Goal: Task Accomplishment & Management: Use online tool/utility

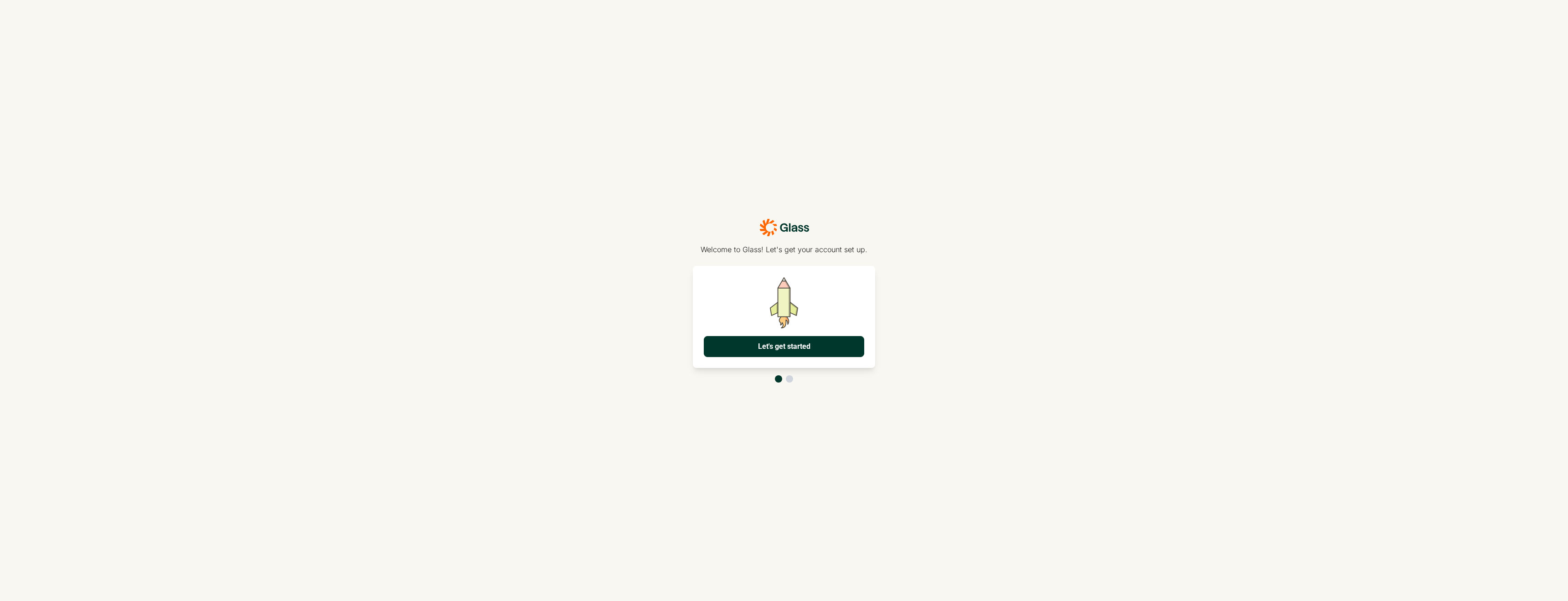
click at [830, 348] on button "Let's get started" at bounding box center [784, 346] width 161 height 21
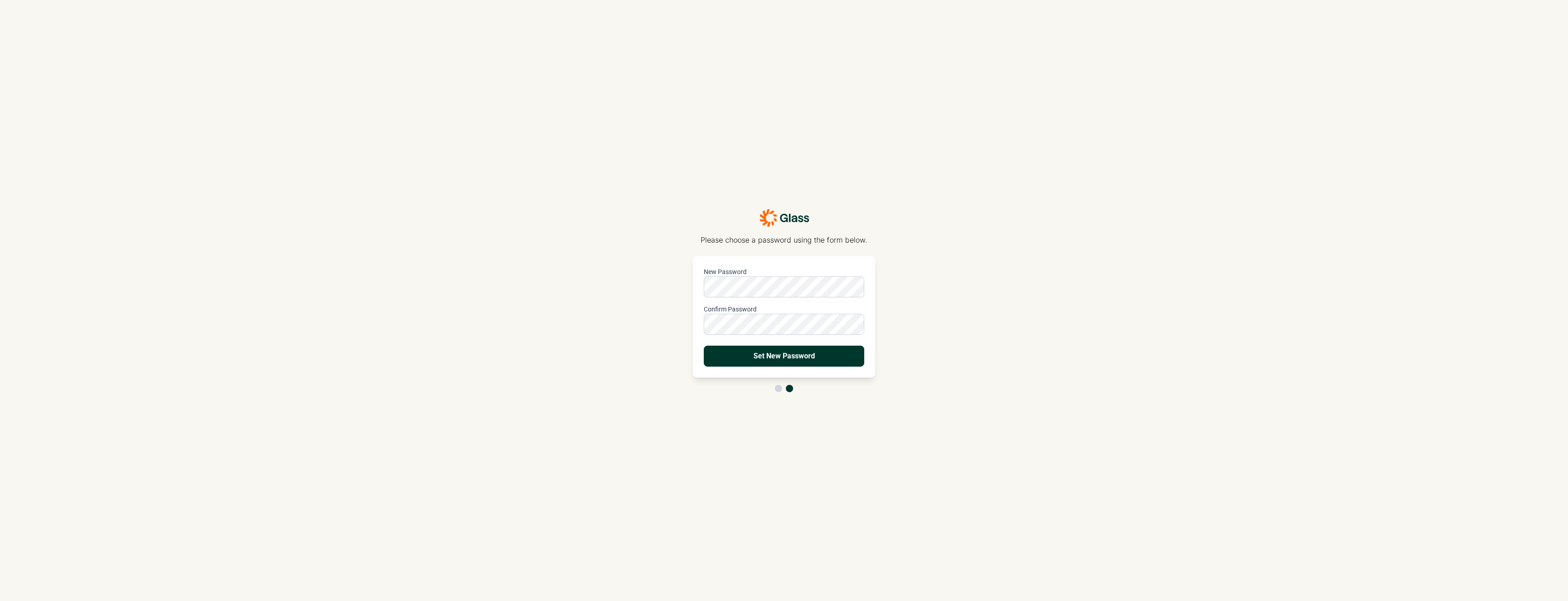
click at [821, 356] on button "Set New Password" at bounding box center [784, 356] width 161 height 21
click at [791, 286] on input "Email" at bounding box center [784, 286] width 161 height 21
type input "[EMAIL_ADDRESS][DOMAIN_NAME]"
click at [704, 349] on button "Login" at bounding box center [784, 359] width 161 height 21
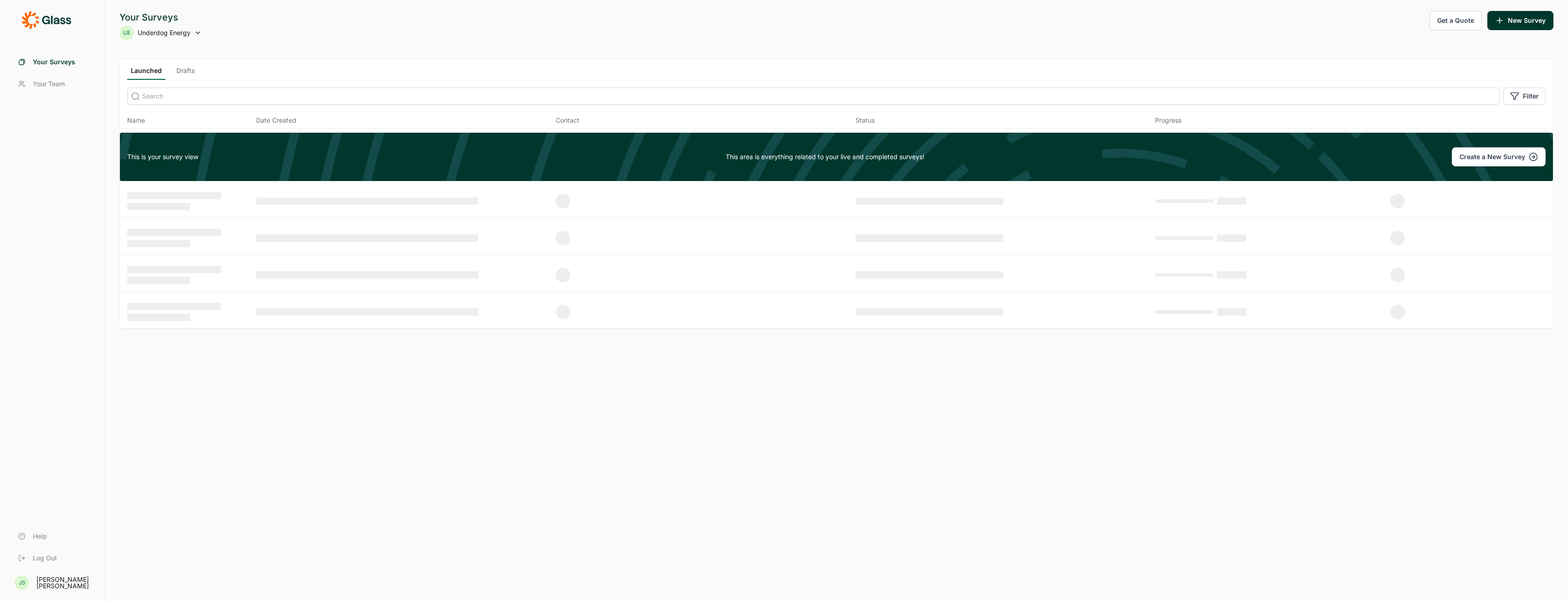
click at [1521, 155] on button "Create a New Survey" at bounding box center [1498, 157] width 94 height 19
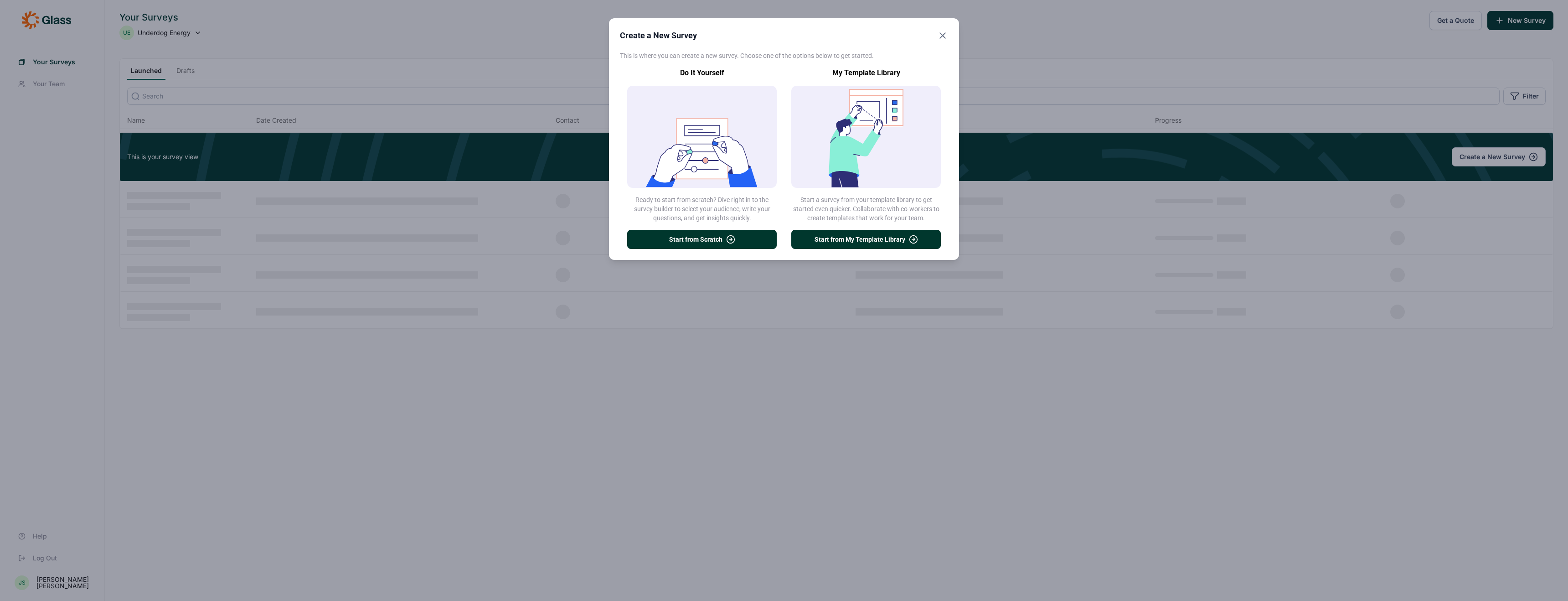
click at [855, 118] on icon at bounding box center [863, 114] width 30 height 13
click at [864, 241] on button "Start from My Template Library" at bounding box center [866, 239] width 150 height 19
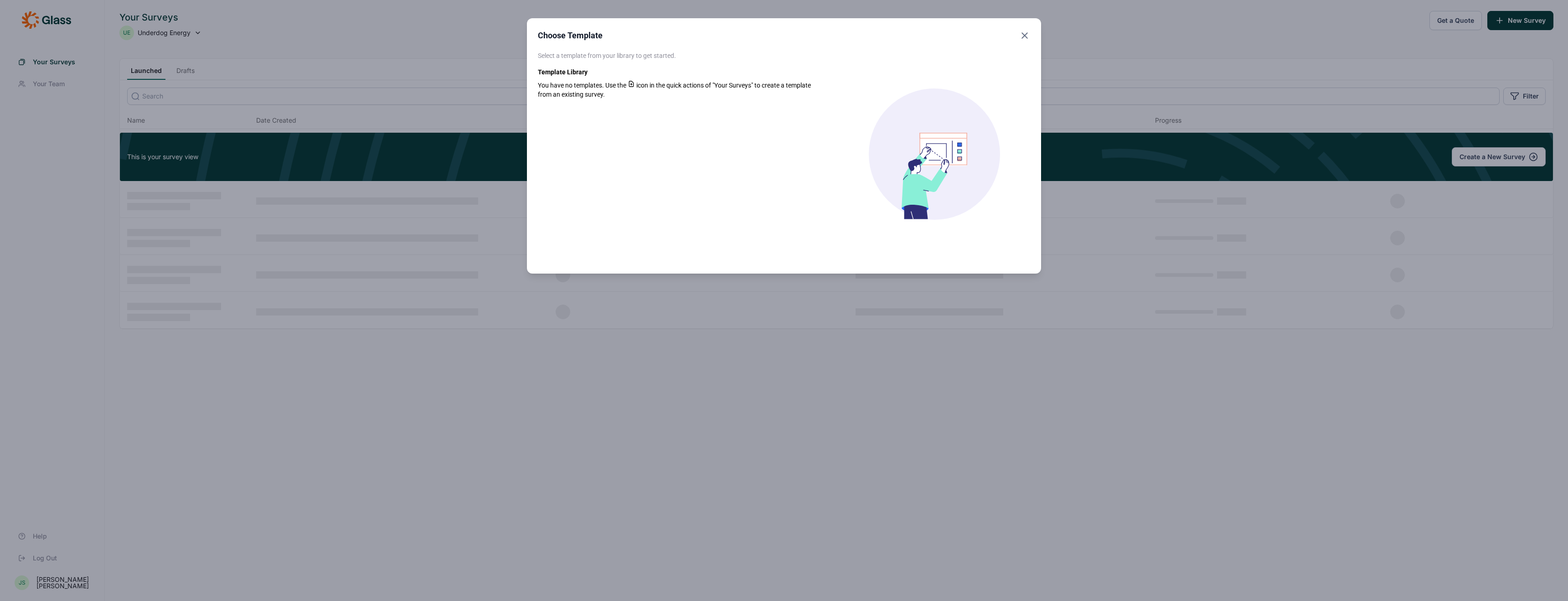
click at [1022, 32] on icon "Close" at bounding box center [1025, 35] width 11 height 11
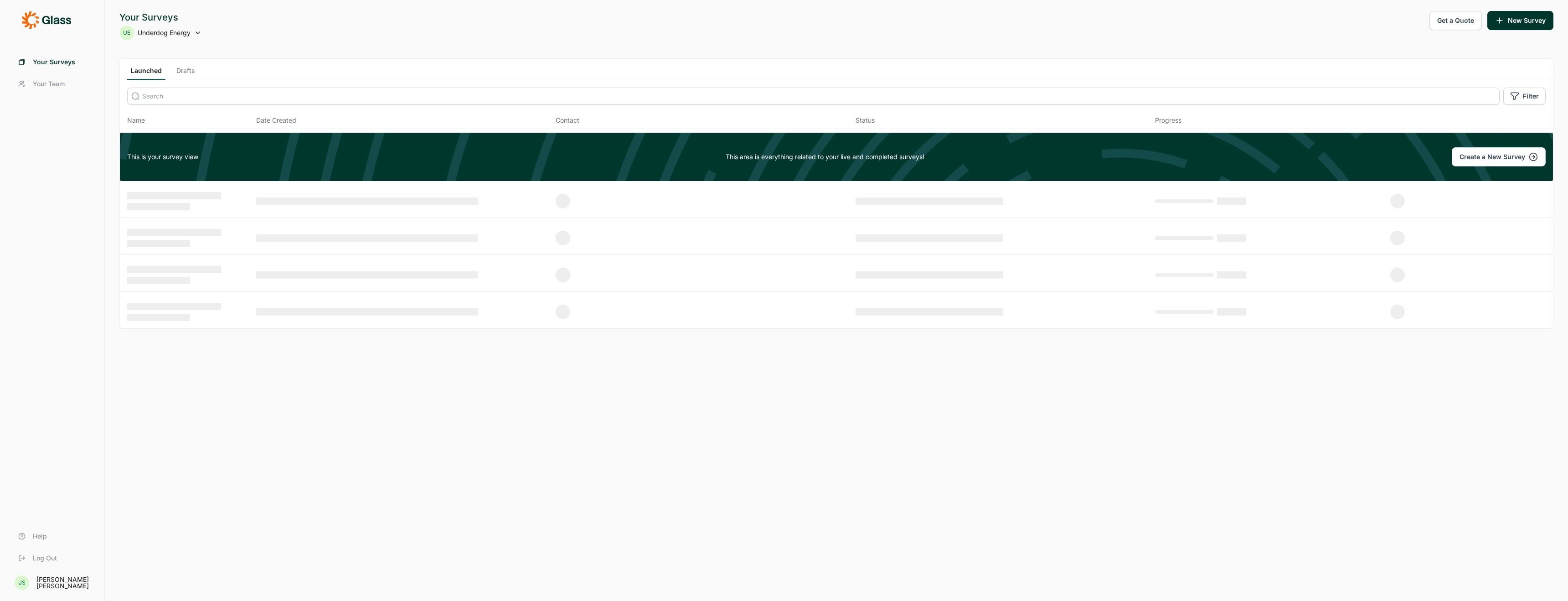
click at [1509, 23] on button "New Survey" at bounding box center [1521, 21] width 66 height 19
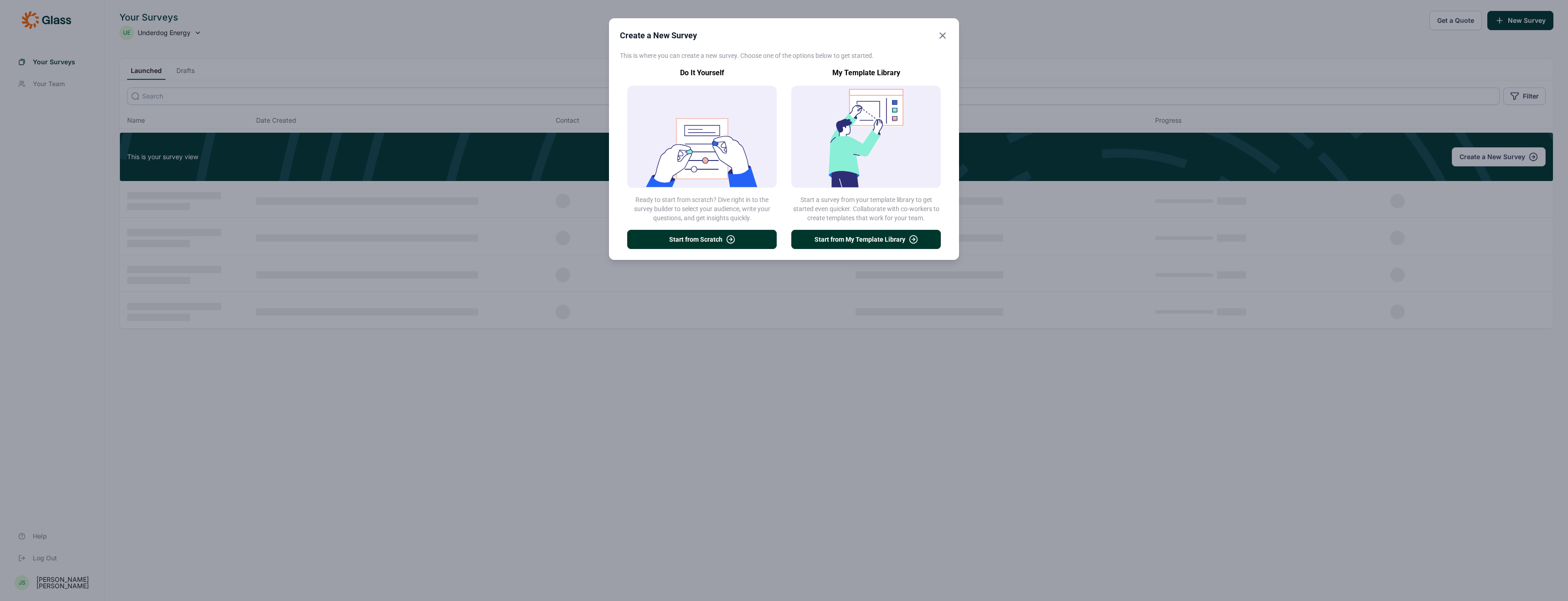
click at [702, 236] on button "Start from Scratch" at bounding box center [702, 239] width 150 height 19
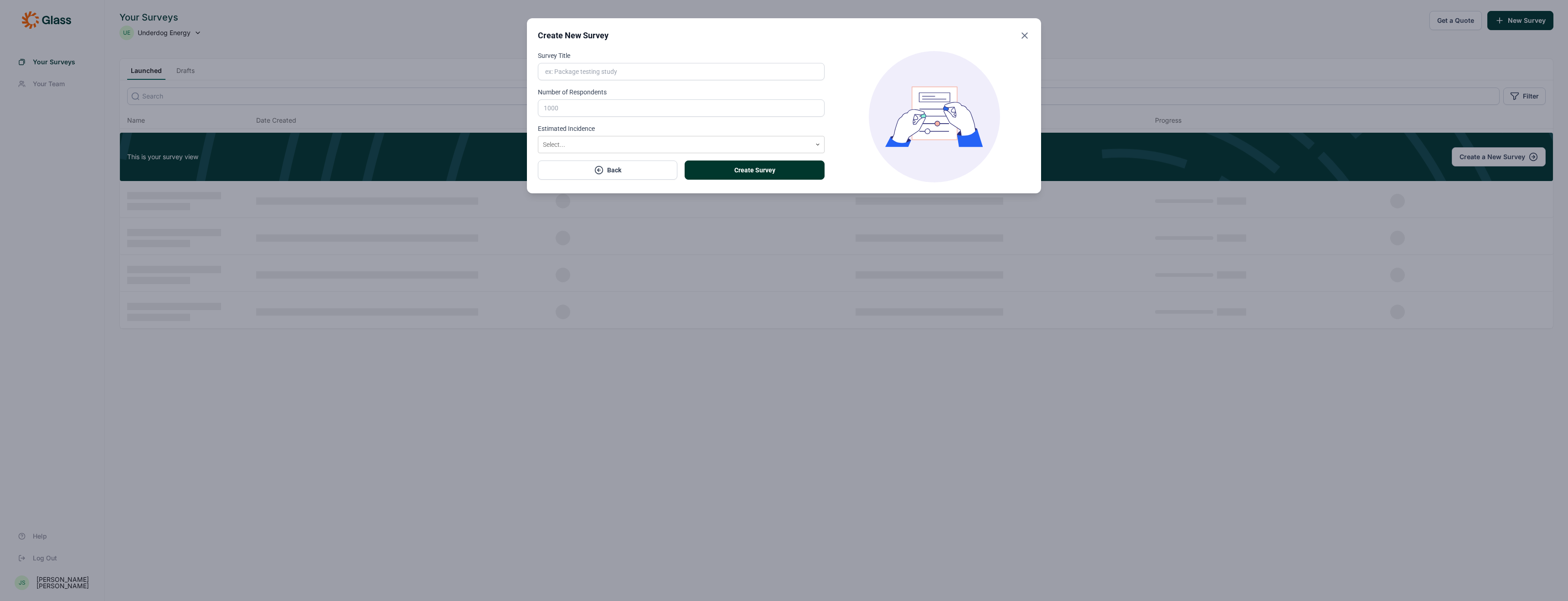
click at [648, 72] on input "Survey Title" at bounding box center [681, 72] width 287 height 17
